Goal: Information Seeking & Learning: Learn about a topic

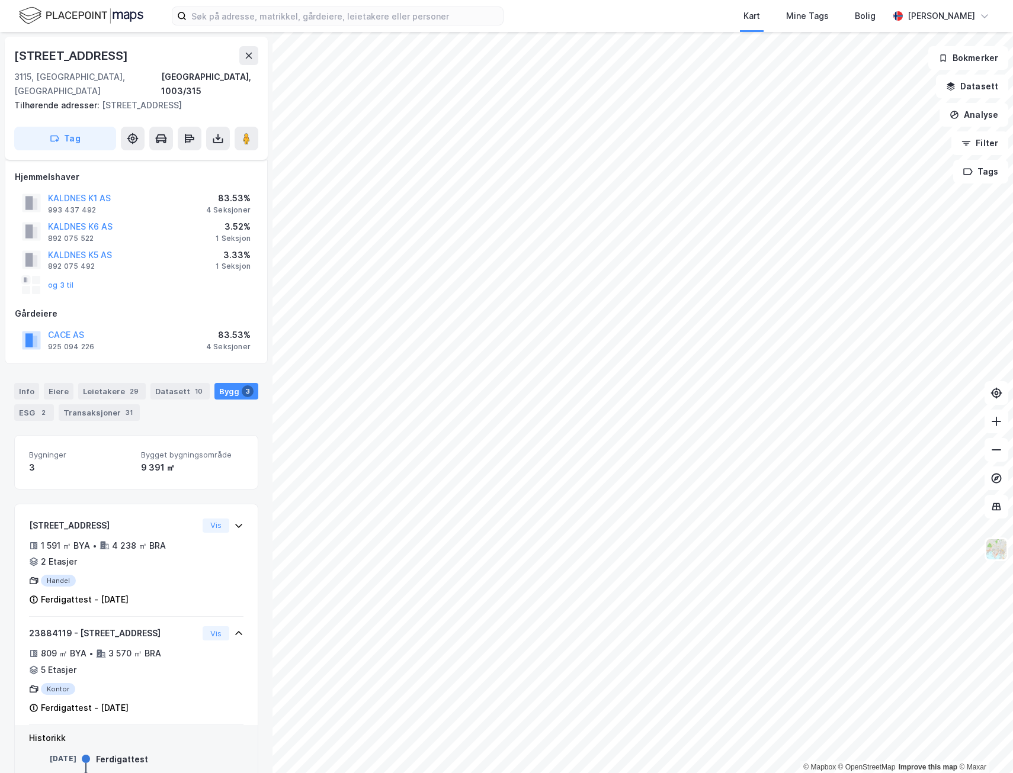
scroll to position [159, 0]
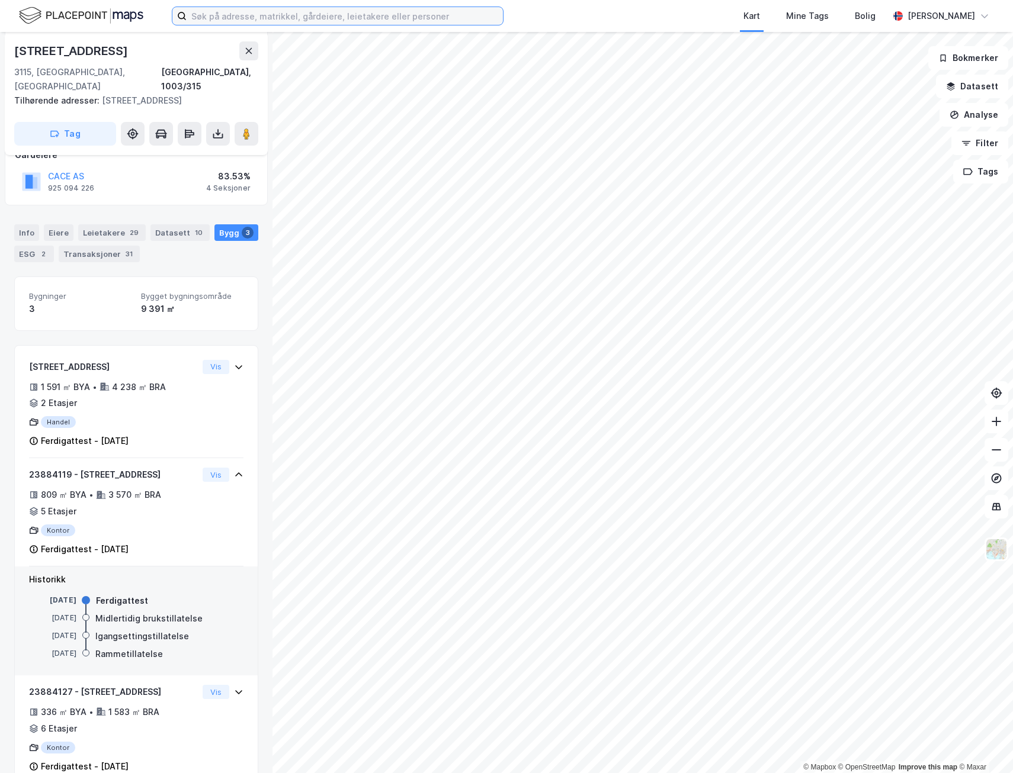
click at [238, 20] on input at bounding box center [345, 16] width 316 height 18
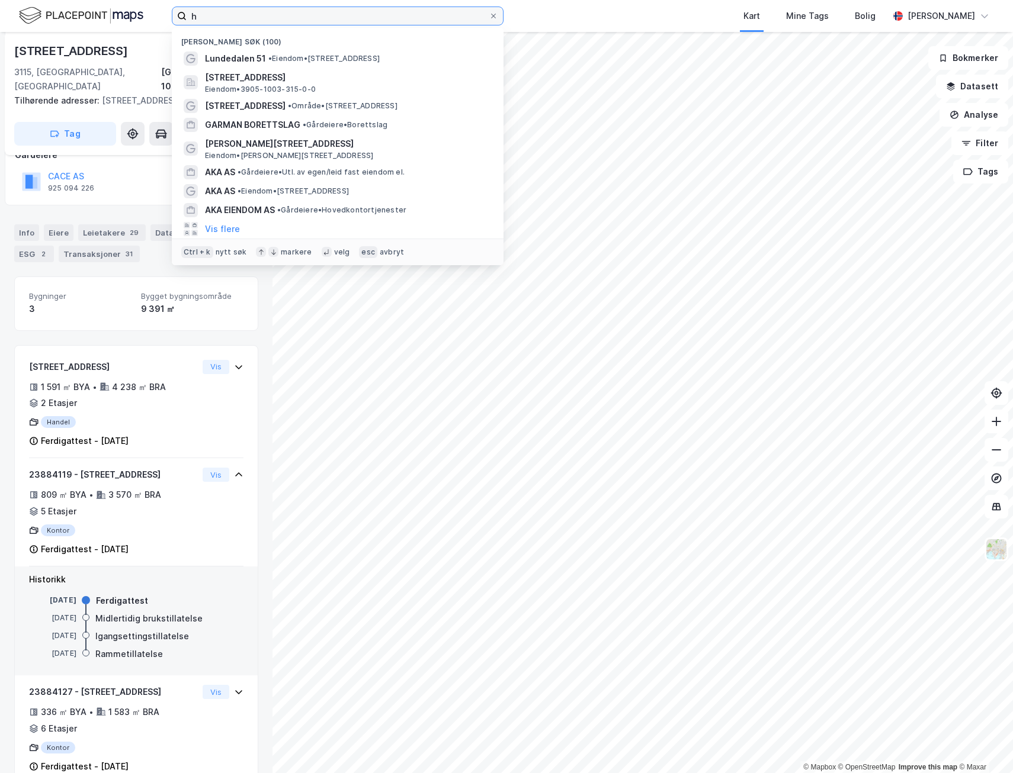
click at [236, 9] on input "h" at bounding box center [338, 16] width 302 height 18
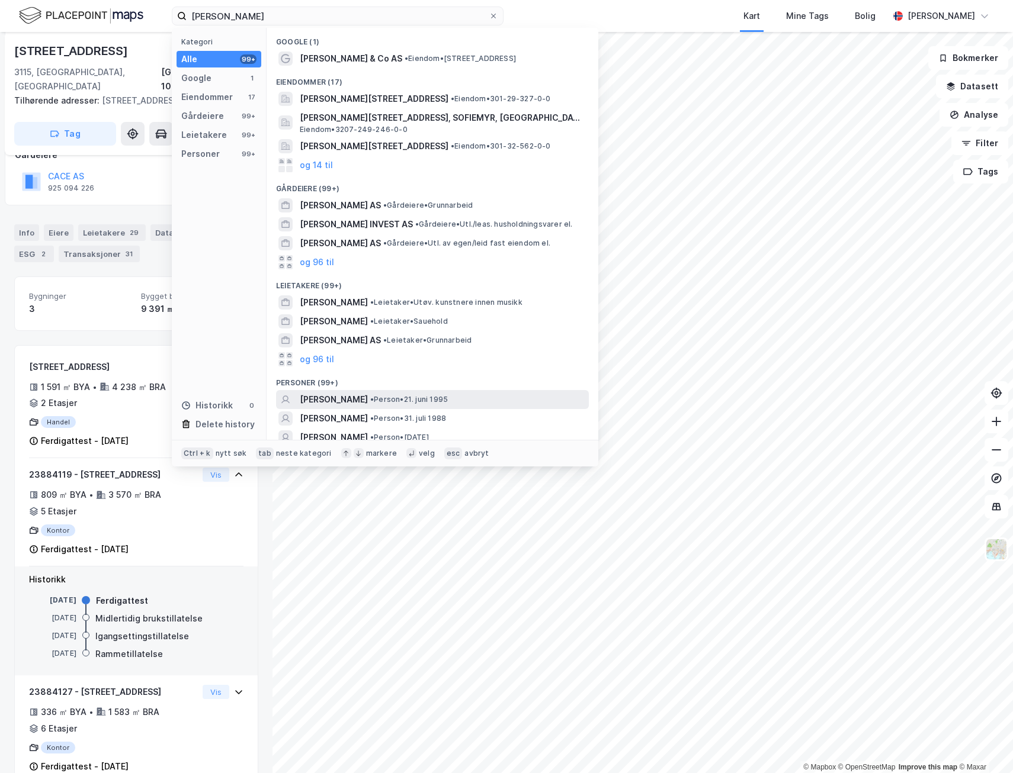
click at [361, 401] on div "[PERSON_NAME] • Person • [DATE]" at bounding box center [443, 400] width 287 height 14
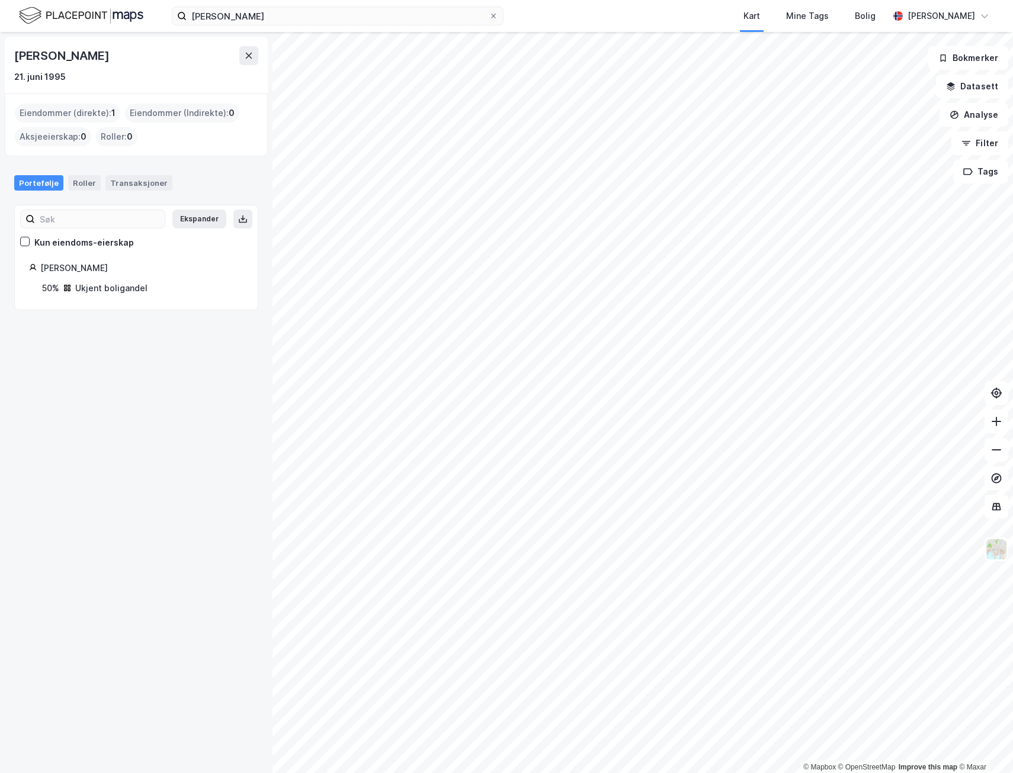
click at [73, 267] on div "[PERSON_NAME]" at bounding box center [141, 268] width 203 height 14
click at [95, 111] on div "Eiendommer (direkte) : 1" at bounding box center [67, 113] width 105 height 19
click at [83, 184] on div "Roller" at bounding box center [84, 182] width 33 height 15
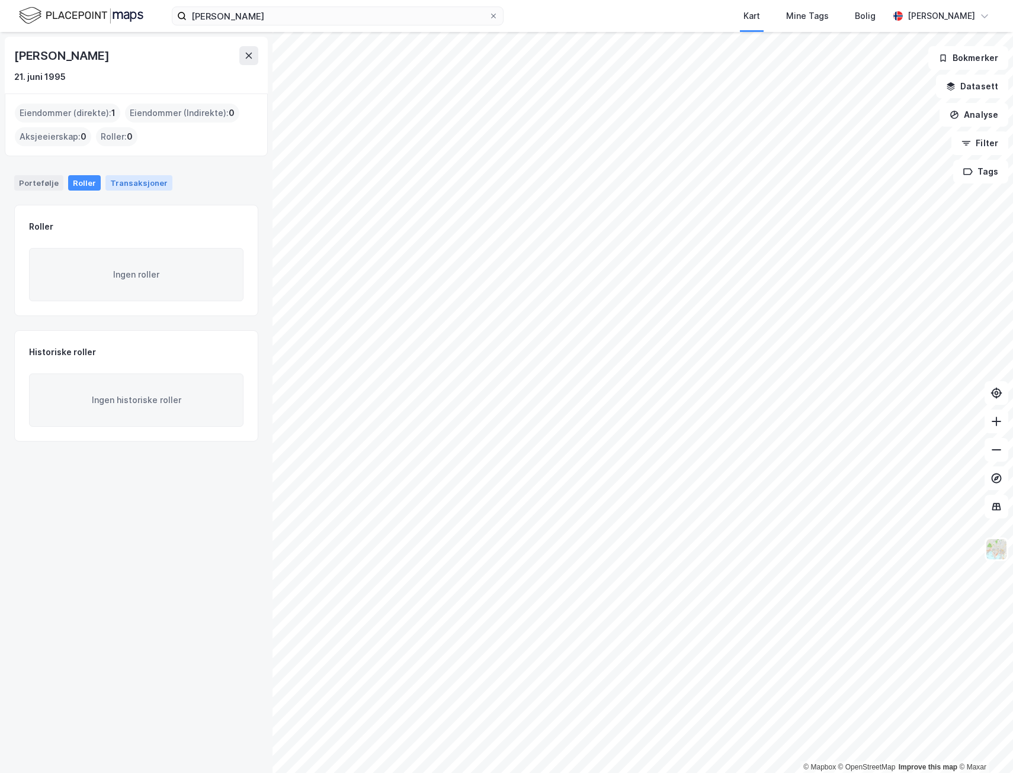
click at [117, 175] on div "Transaksjoner" at bounding box center [138, 182] width 67 height 15
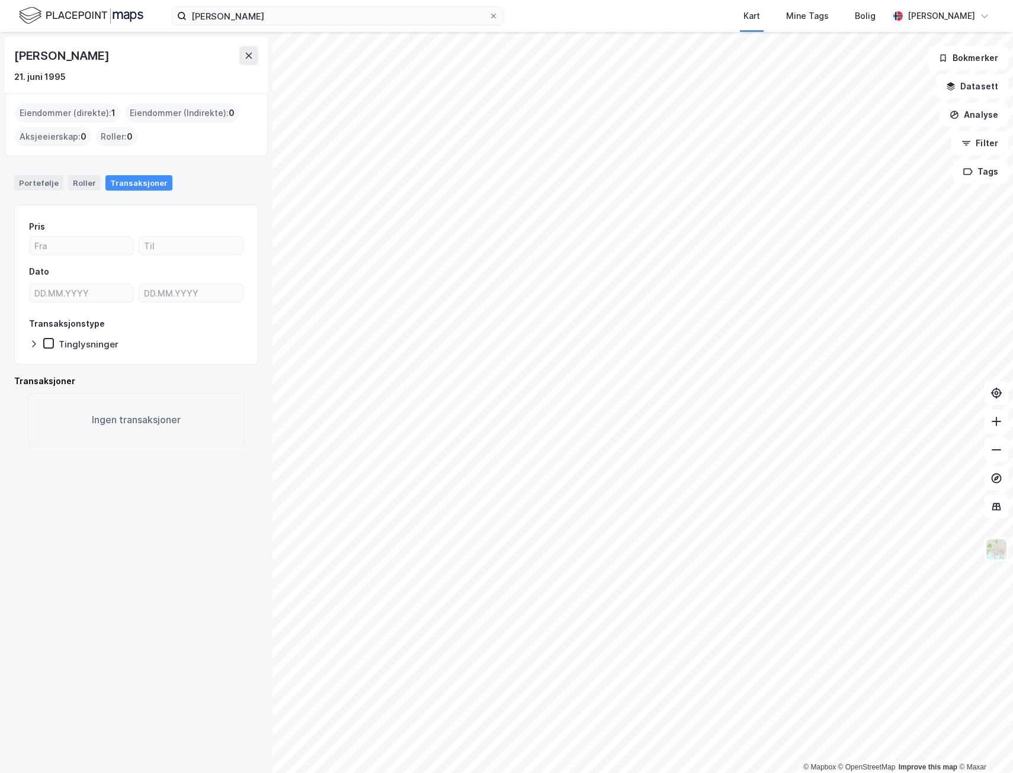
drag, startPoint x: 40, startPoint y: 178, endPoint x: 52, endPoint y: 197, distance: 22.7
click at [38, 179] on div "Portefølje" at bounding box center [38, 182] width 49 height 15
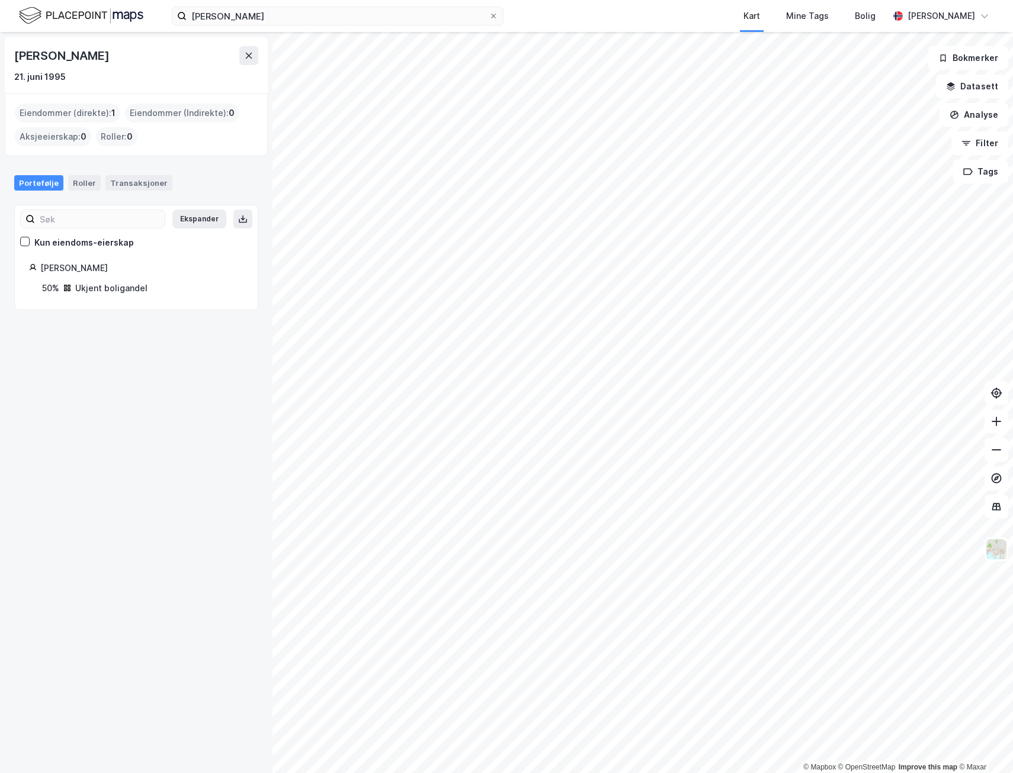
click at [66, 292] on icon at bounding box center [67, 288] width 9 height 9
click at [75, 264] on div "[PERSON_NAME]" at bounding box center [141, 268] width 203 height 14
click at [187, 214] on button "Ekspander" at bounding box center [199, 219] width 54 height 19
click at [250, 57] on icon at bounding box center [249, 56] width 7 height 6
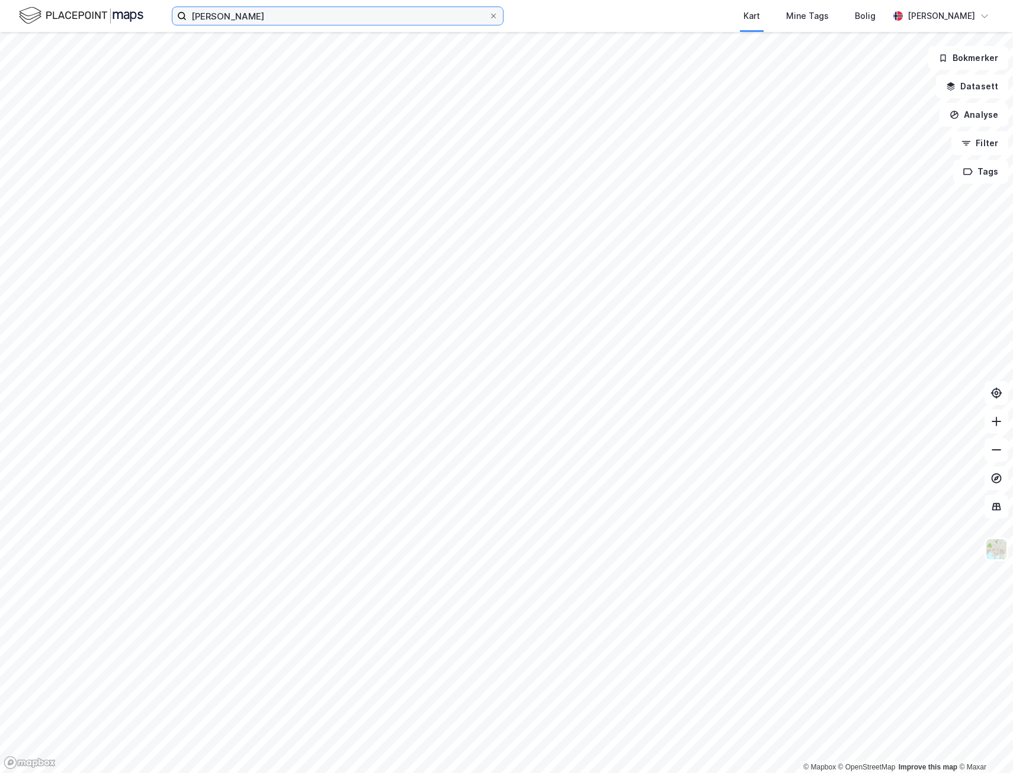
click at [262, 24] on input "[PERSON_NAME]" at bounding box center [338, 16] width 302 height 18
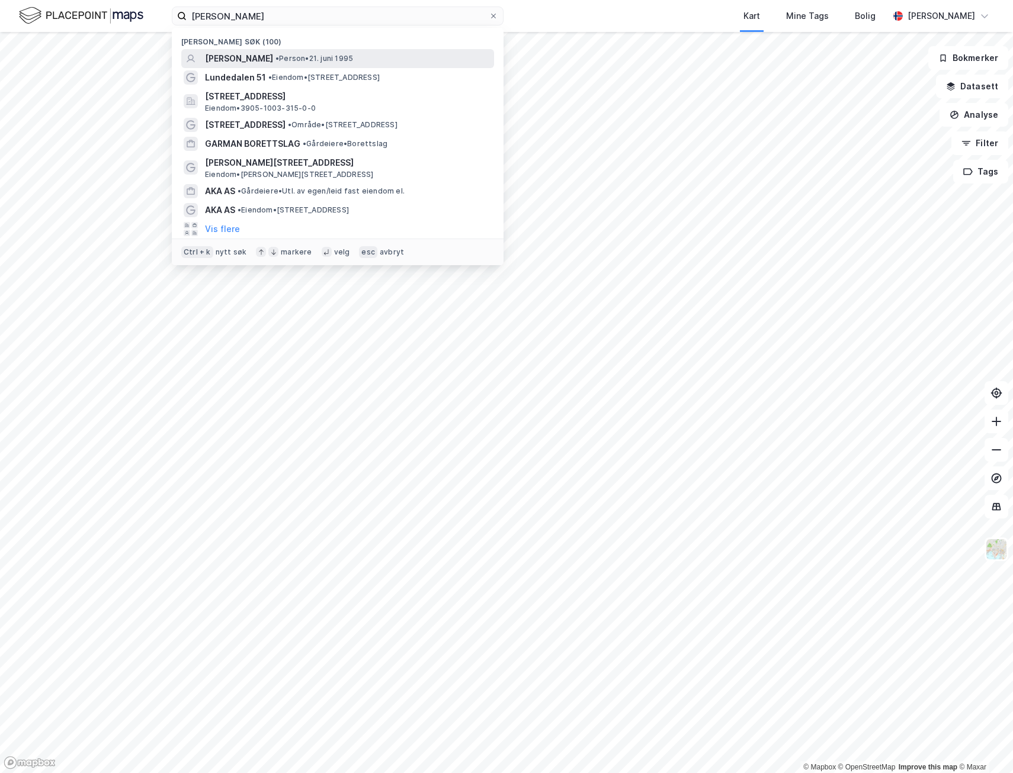
click at [296, 53] on div "[PERSON_NAME] • Person • [DATE]" at bounding box center [348, 59] width 287 height 14
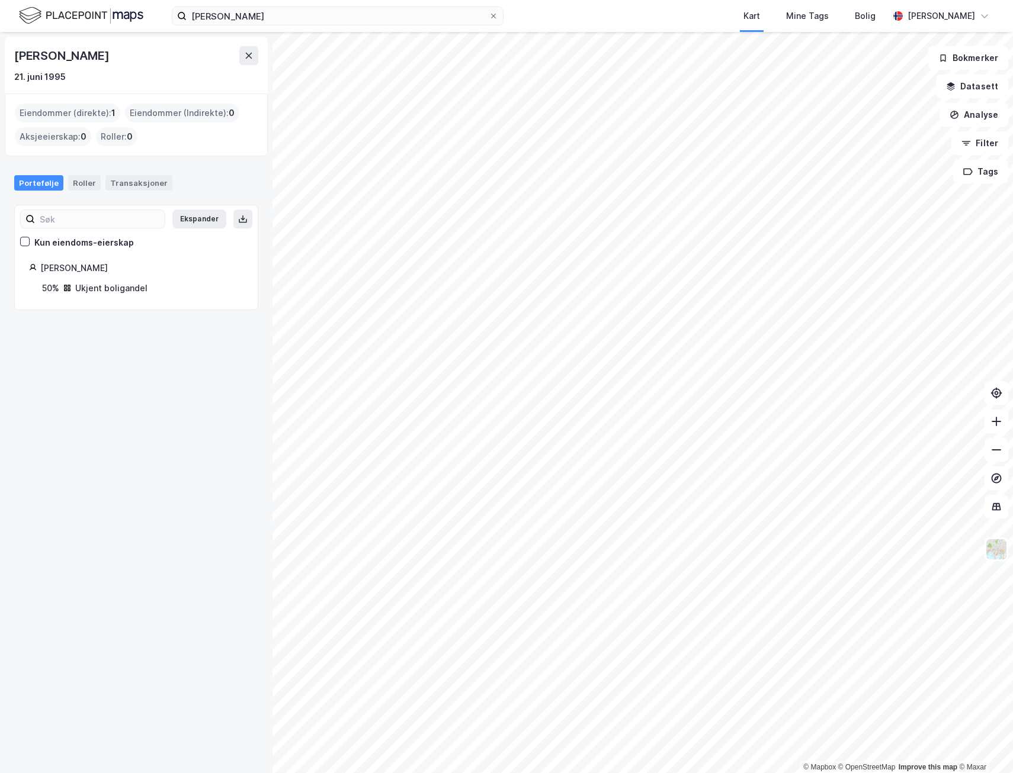
click at [60, 276] on div "[PERSON_NAME] 50% Ukjent boligandel" at bounding box center [136, 278] width 214 height 34
click at [65, 295] on div "50% Ukjent boligandel" at bounding box center [142, 288] width 201 height 14
click at [69, 282] on div "50% Ukjent boligandel" at bounding box center [142, 288] width 201 height 14
drag, startPoint x: 69, startPoint y: 282, endPoint x: 59, endPoint y: 290, distance: 12.3
click at [59, 290] on div "50%" at bounding box center [50, 288] width 17 height 14
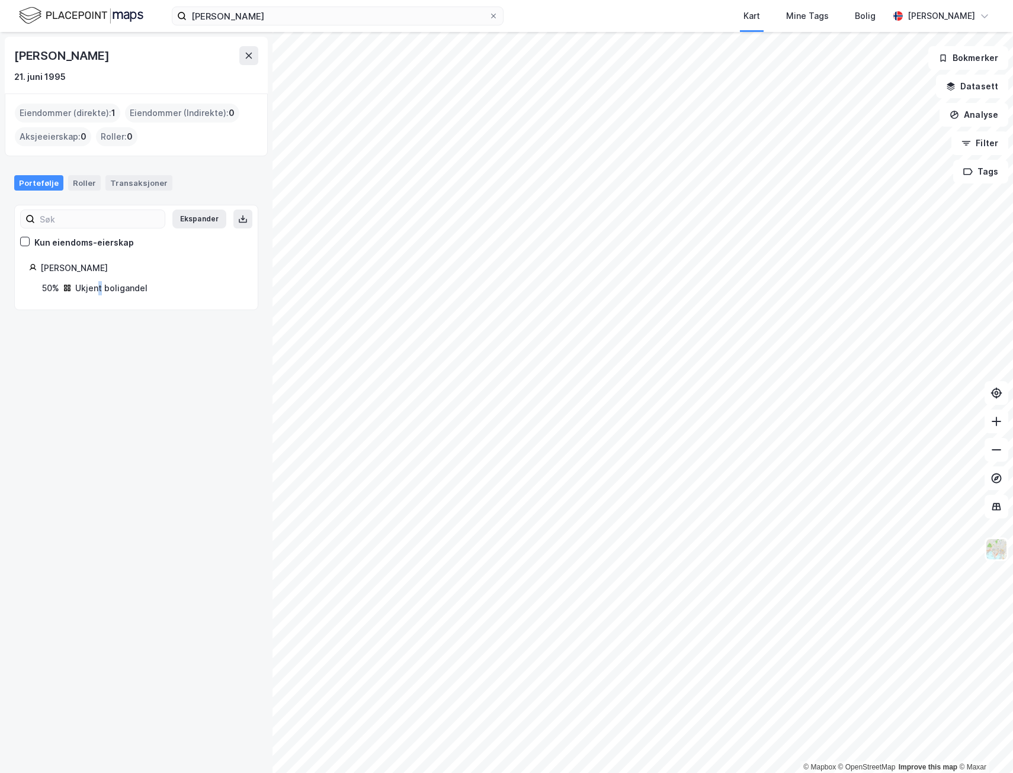
click at [100, 290] on div "Ukjent boligandel" at bounding box center [111, 288] width 72 height 14
drag, startPoint x: 67, startPoint y: 116, endPoint x: 74, endPoint y: 108, distance: 10.5
click at [68, 116] on div "Eiendommer (direkte) : 1" at bounding box center [67, 113] width 105 height 19
click at [72, 189] on div "Roller" at bounding box center [84, 182] width 33 height 15
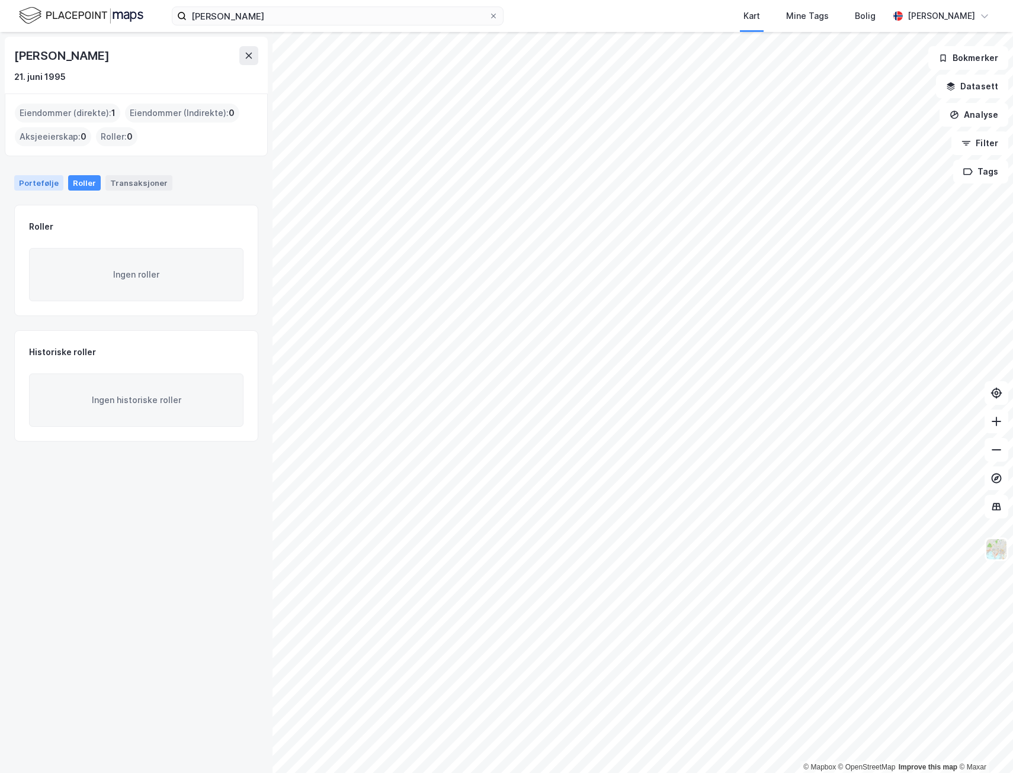
click at [57, 189] on div "Portefølje" at bounding box center [38, 182] width 49 height 15
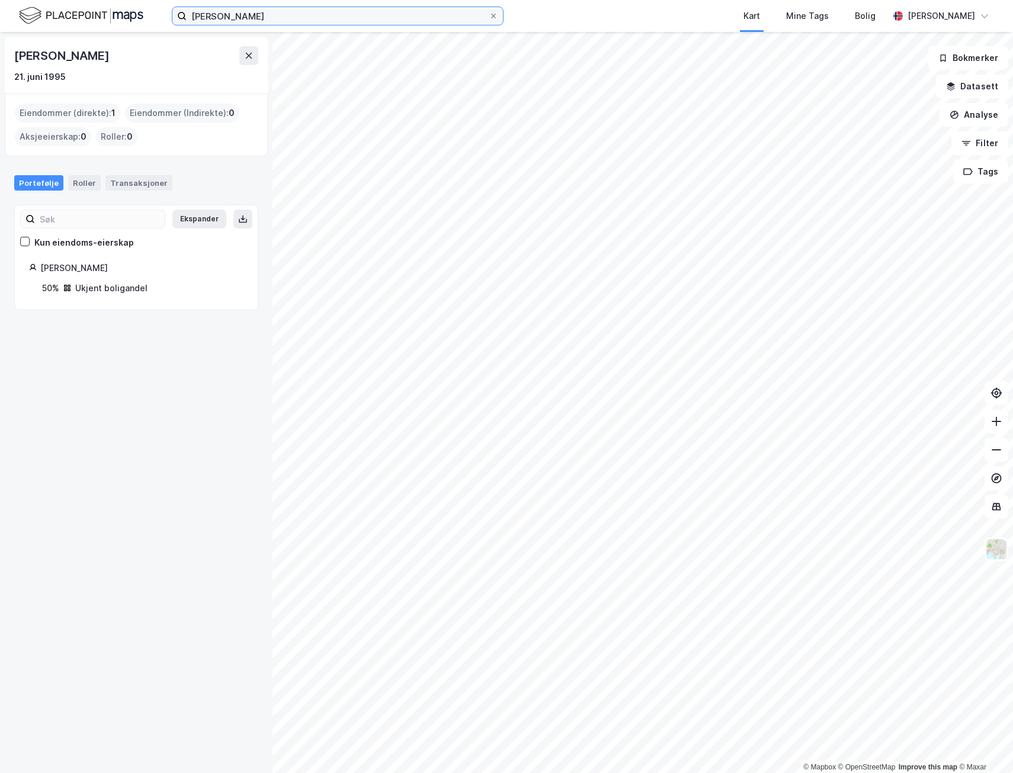
click at [244, 17] on input "[PERSON_NAME]" at bounding box center [338, 16] width 302 height 18
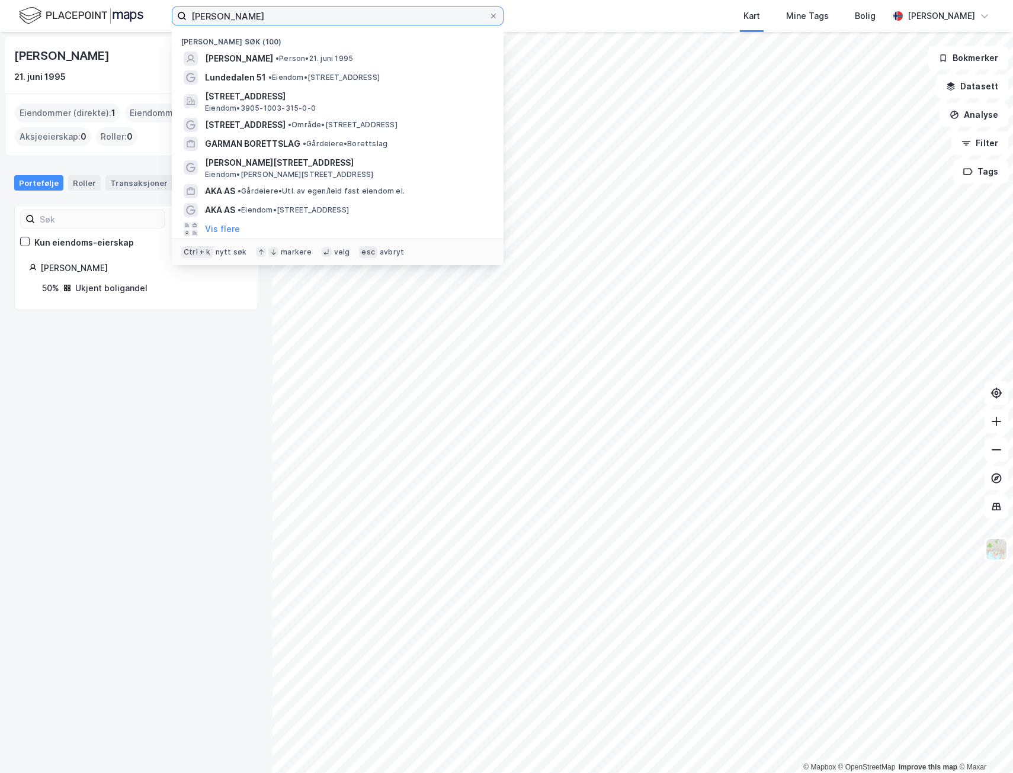
click at [243, 17] on input "[PERSON_NAME]" at bounding box center [338, 16] width 302 height 18
click at [239, 15] on input "[PERSON_NAME]" at bounding box center [338, 16] width 302 height 18
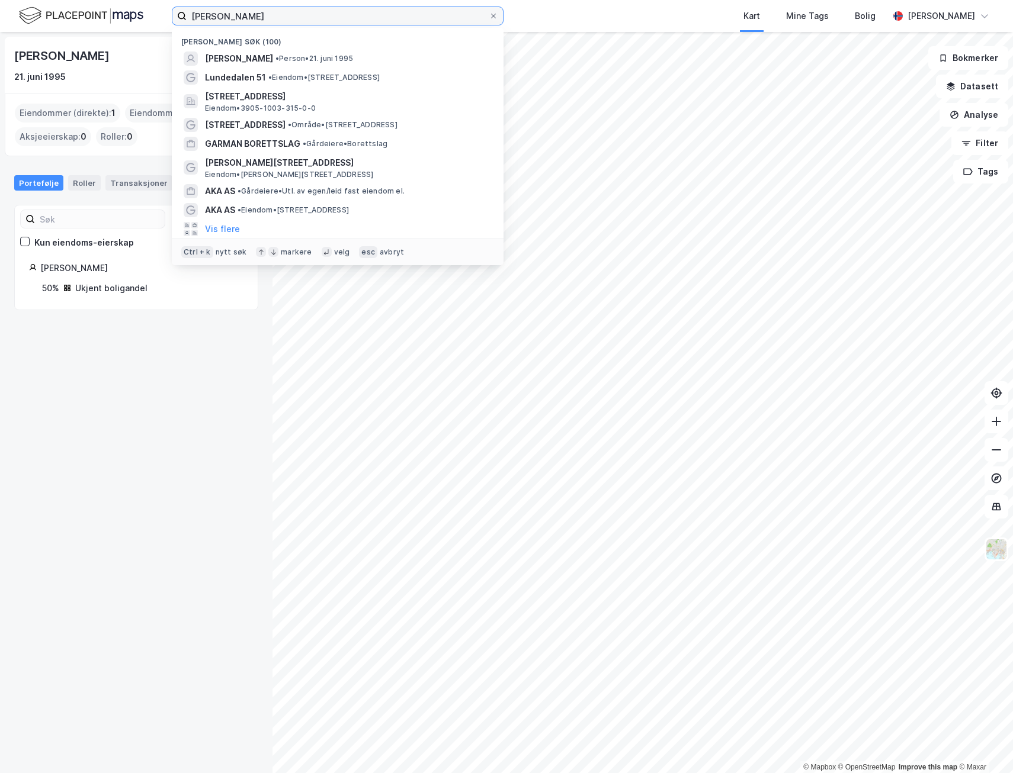
click at [239, 15] on input "[PERSON_NAME]" at bounding box center [338, 16] width 302 height 18
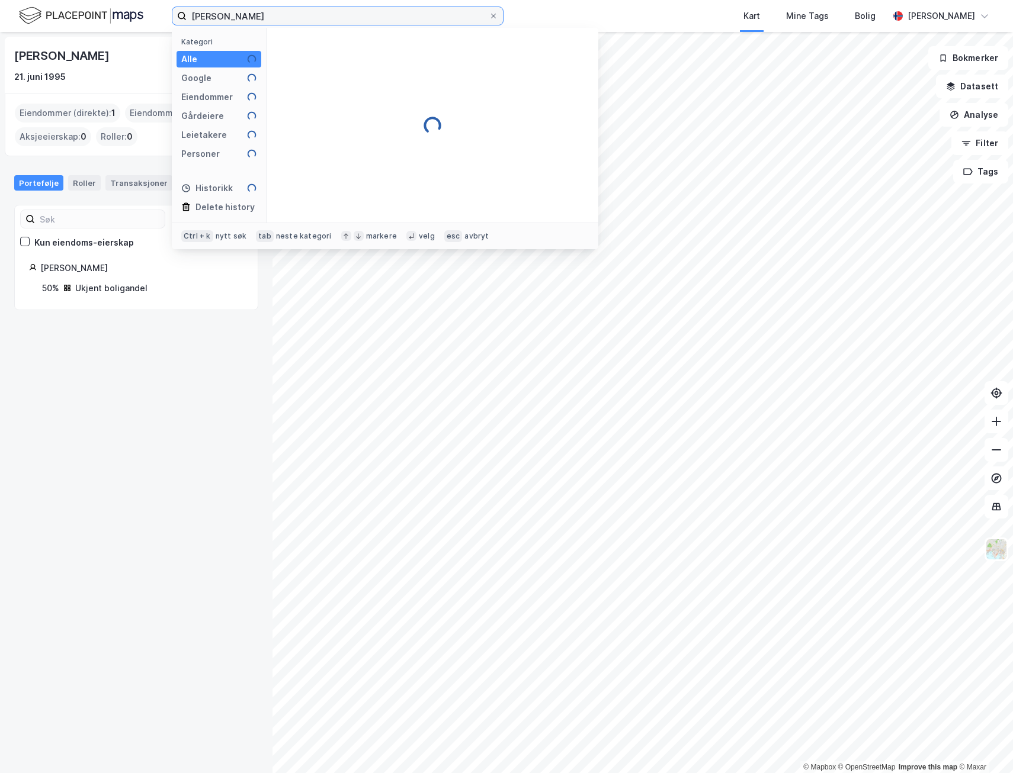
type input "[PERSON_NAME]"
